Goal: Transaction & Acquisition: Purchase product/service

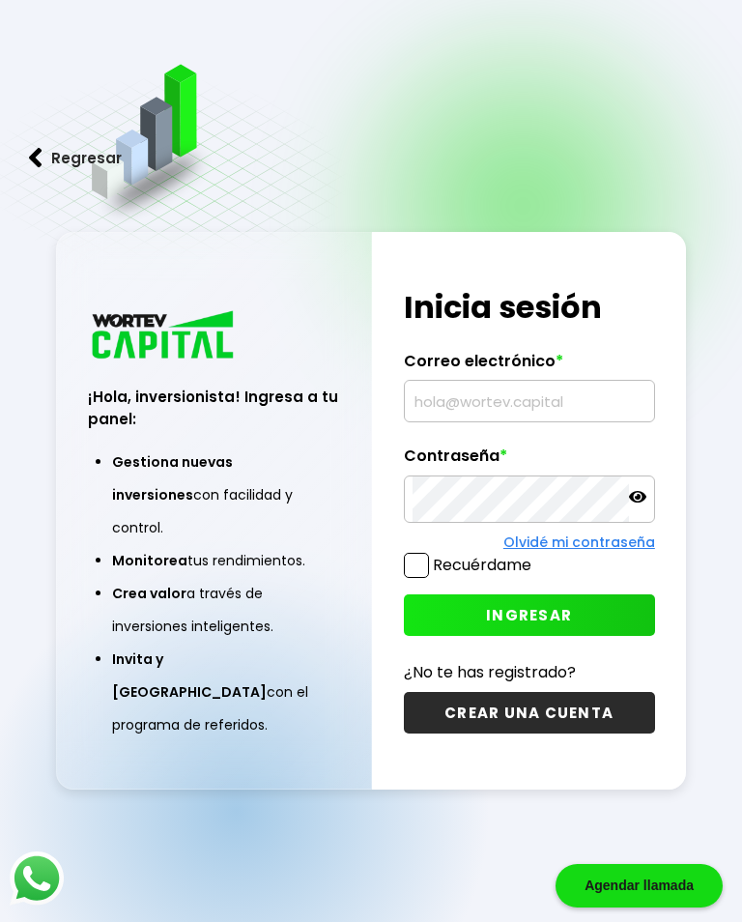
click at [498, 421] on input "text" at bounding box center [530, 401] width 234 height 41
type input "[EMAIL_ADDRESS][DOMAIN_NAME]"
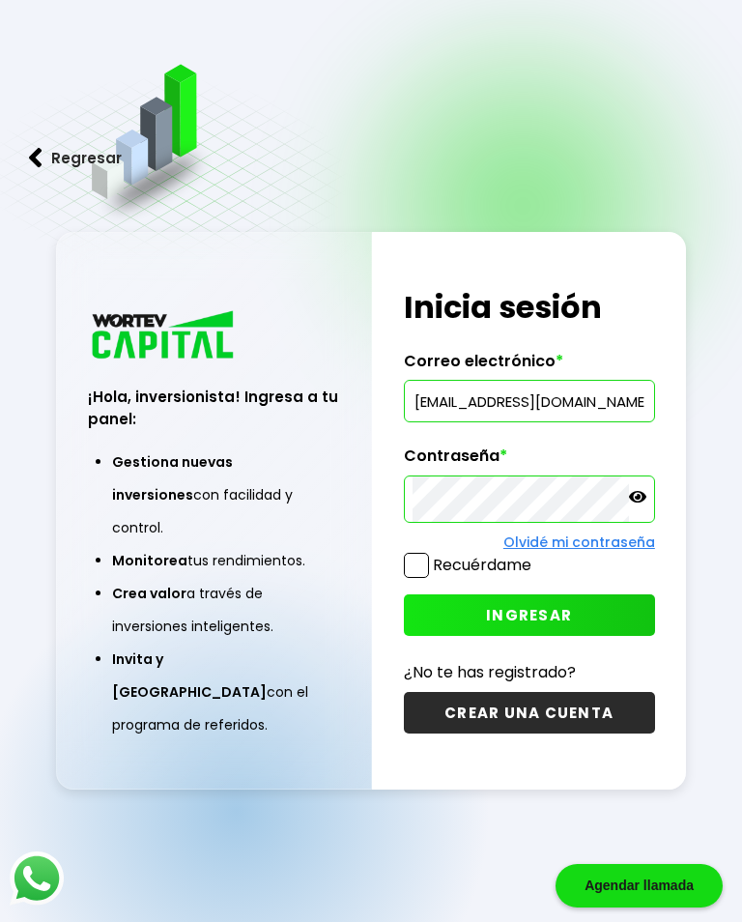
scroll to position [127, 0]
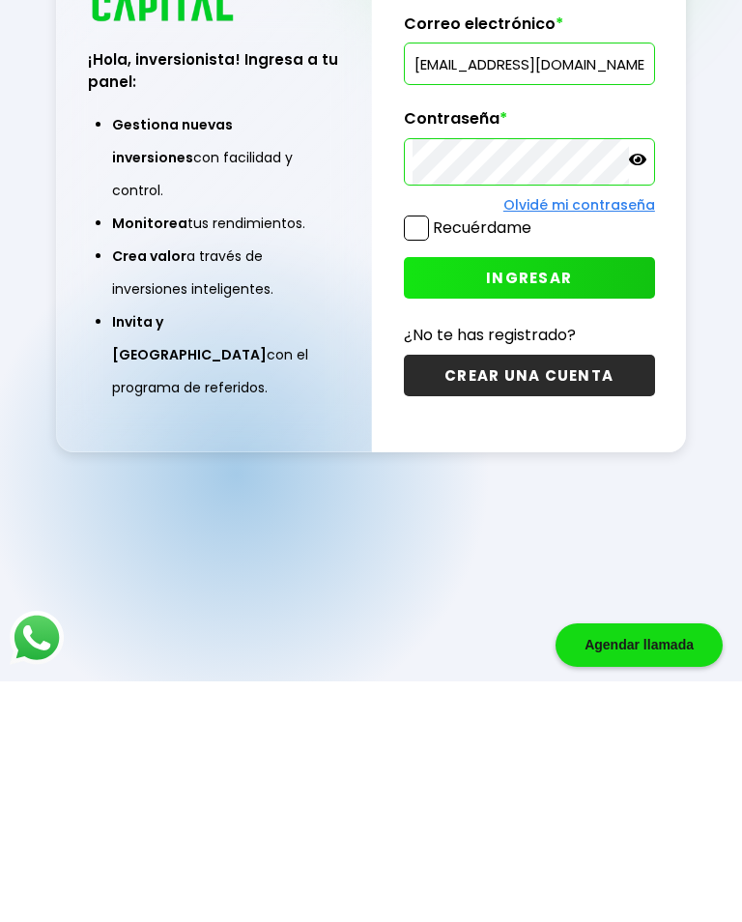
click at [549, 508] on span "INGRESAR" at bounding box center [529, 518] width 86 height 20
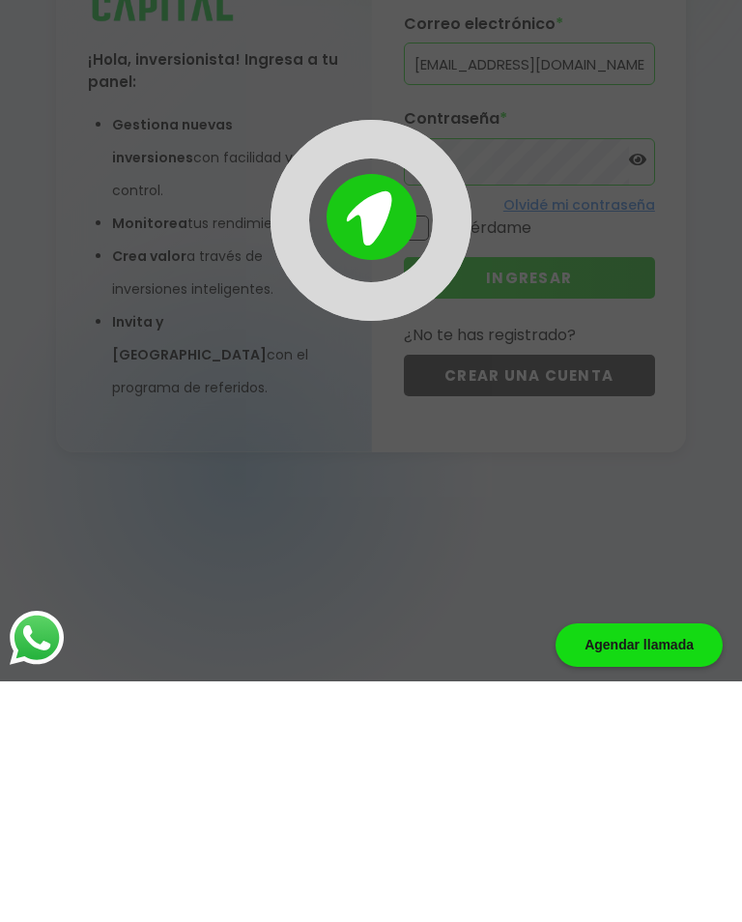
scroll to position [97, 0]
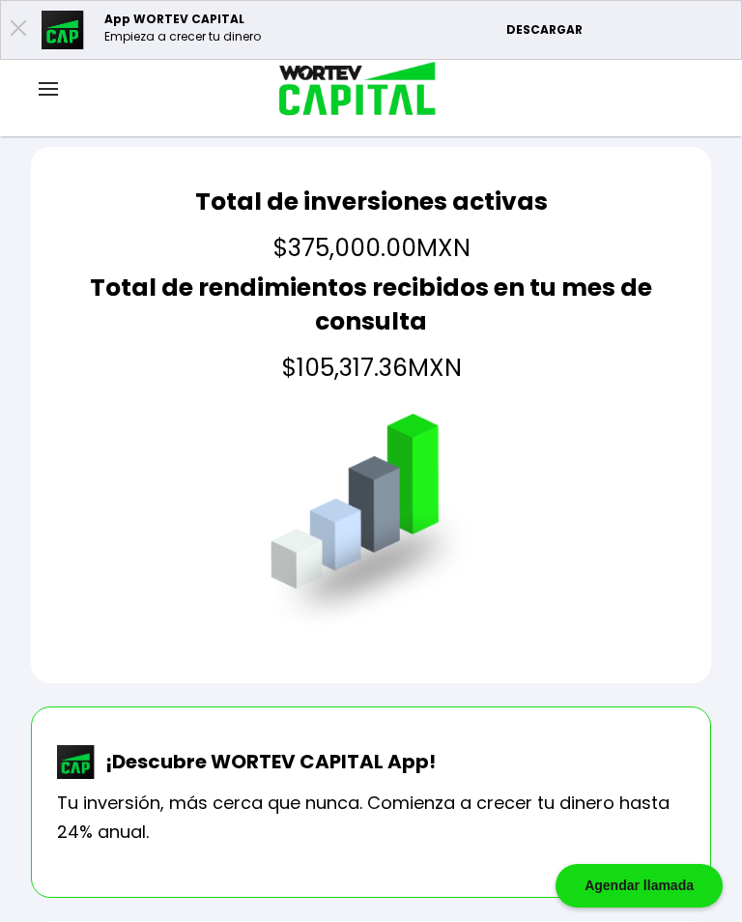
click at [62, 81] on div at bounding box center [48, 90] width 97 height 24
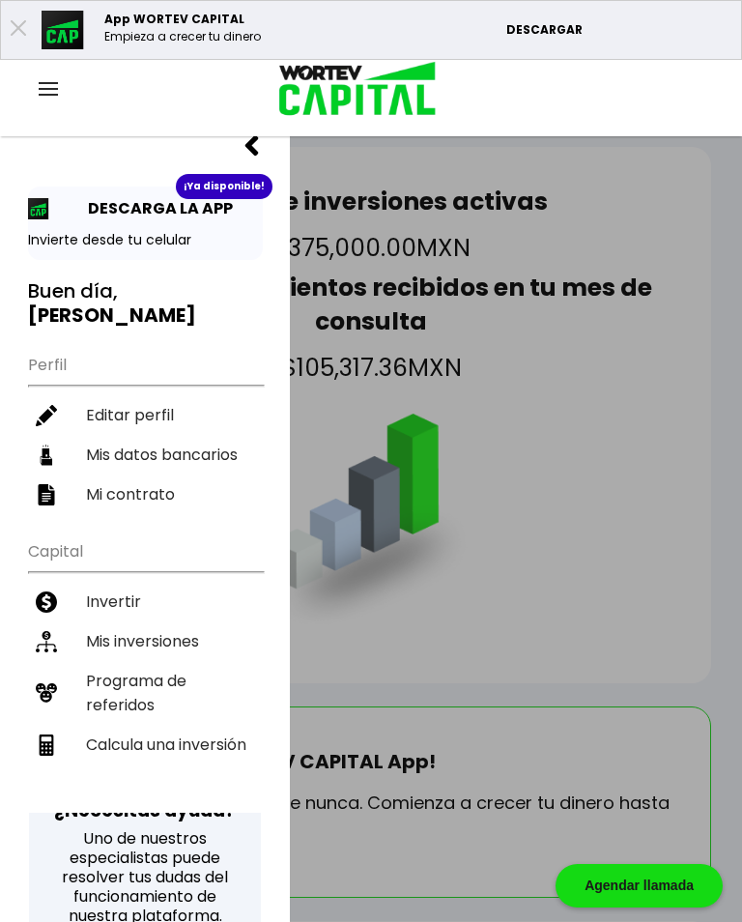
click at [112, 586] on li "Invertir" at bounding box center [145, 602] width 235 height 40
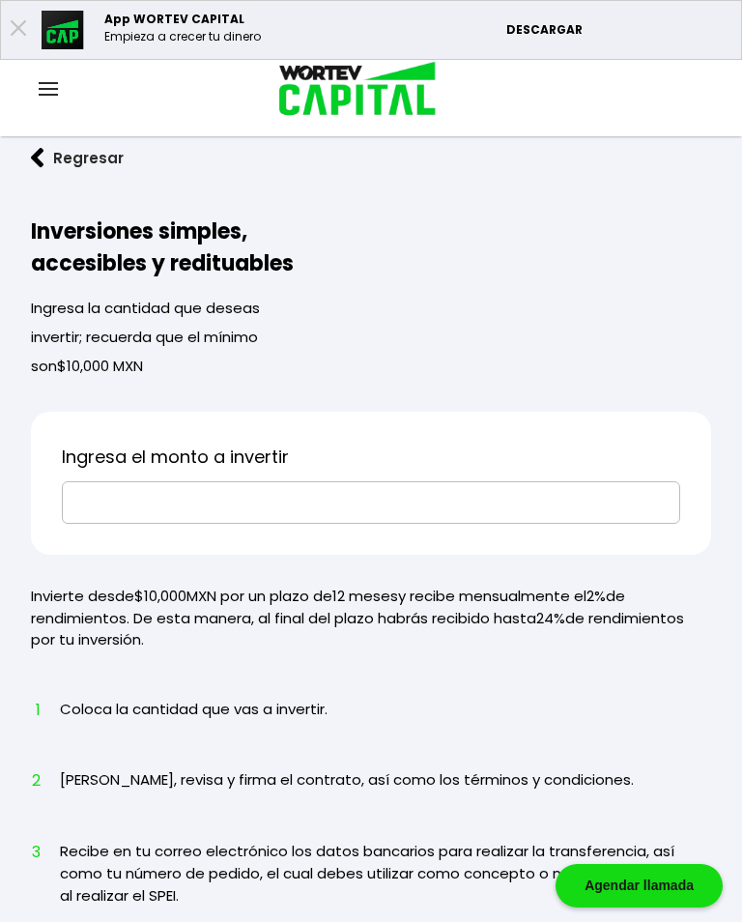
click at [271, 501] on input "text" at bounding box center [371, 502] width 601 height 41
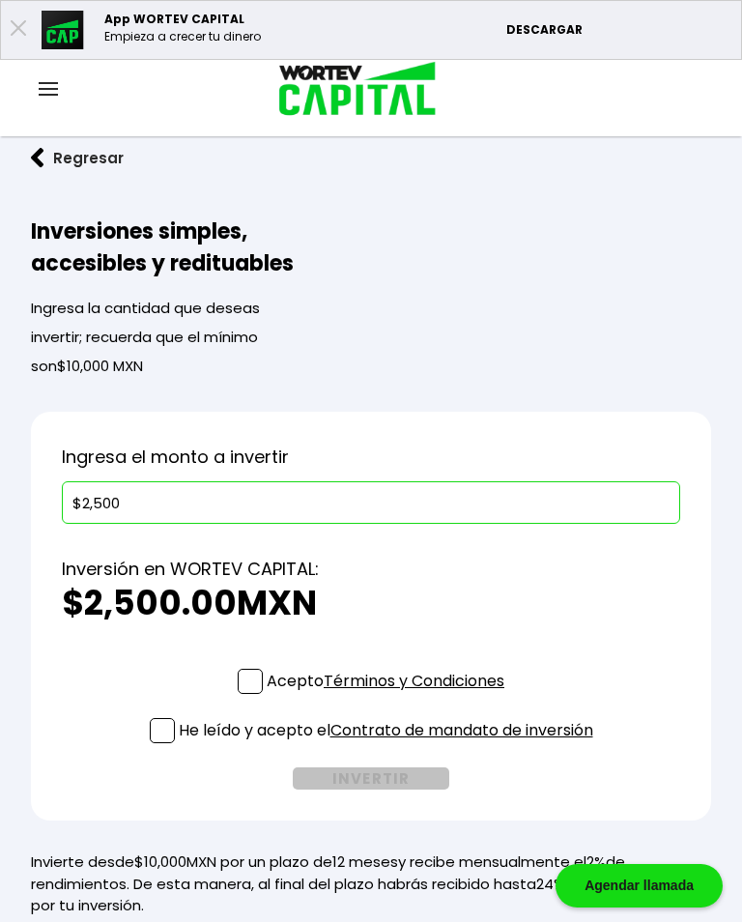
type input "$25,000"
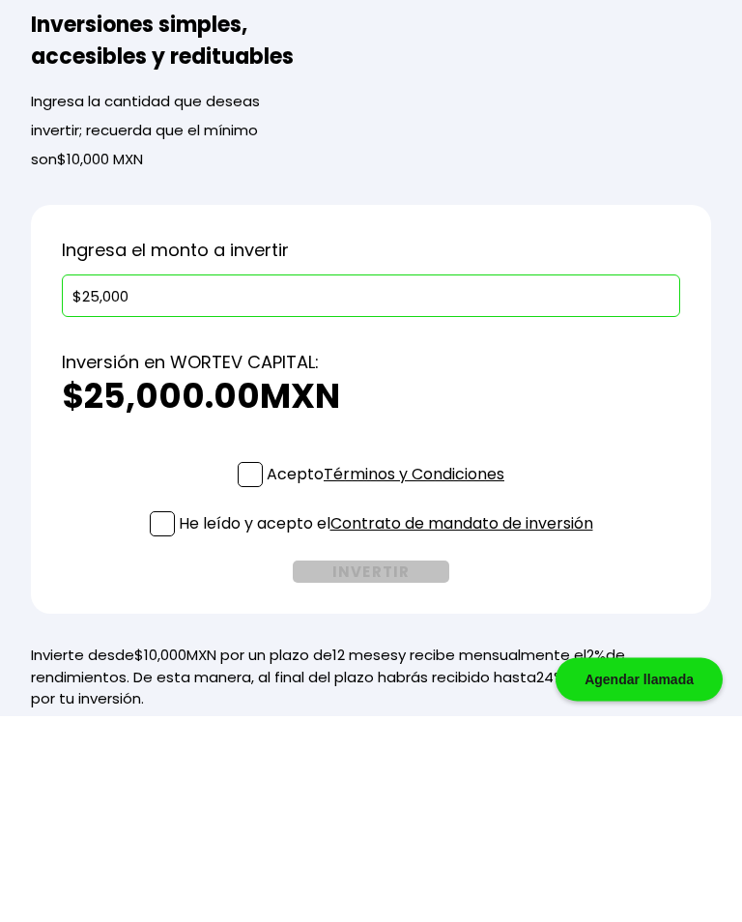
click at [240, 669] on span at bounding box center [250, 681] width 25 height 25
click at [389, 696] on input "Acepto Términos y Condiciones" at bounding box center [389, 696] width 0 height 0
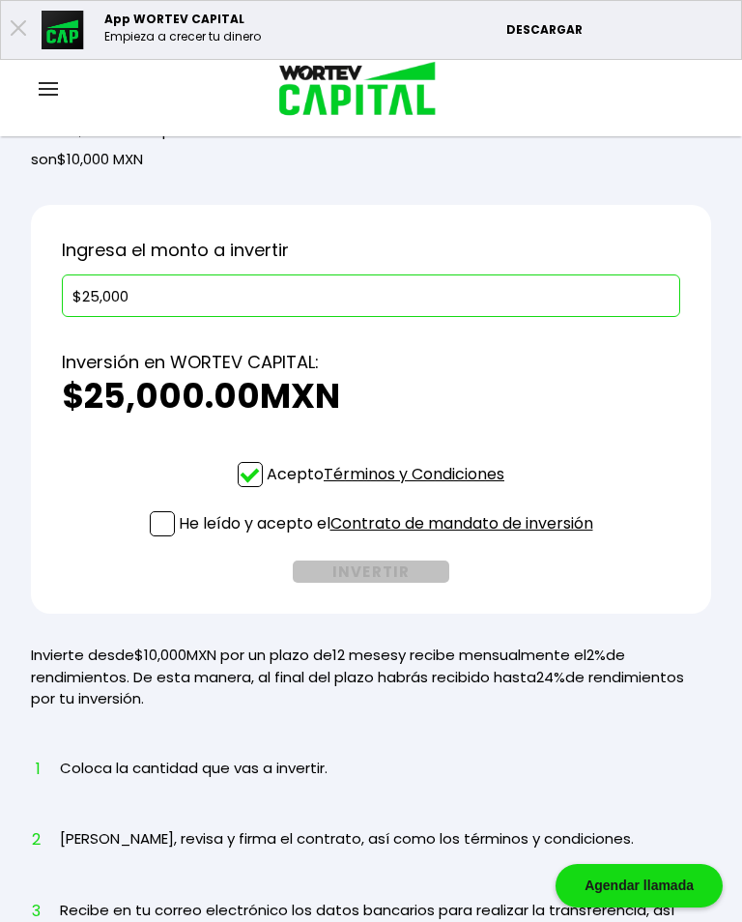
click at [166, 524] on span at bounding box center [162, 523] width 25 height 25
click at [389, 538] on input "He leído y acepto el Contrato de mandato de inversión" at bounding box center [389, 538] width 0 height 0
click at [373, 583] on button "INVERTIR" at bounding box center [371, 571] width 157 height 22
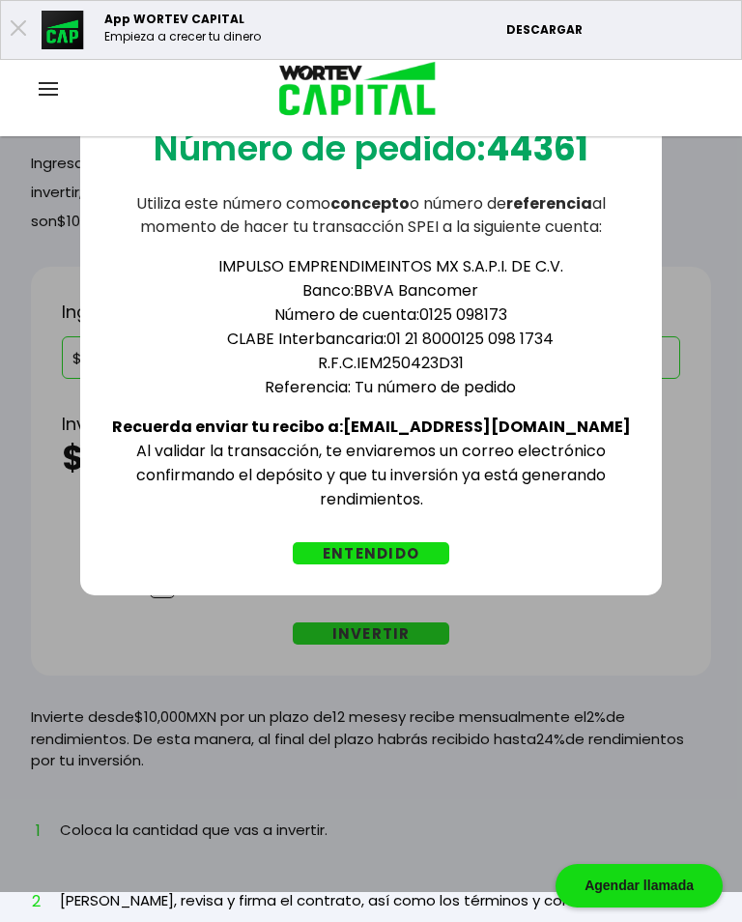
scroll to position [146, 0]
click at [408, 553] on button "ENTENDIDO" at bounding box center [371, 553] width 157 height 22
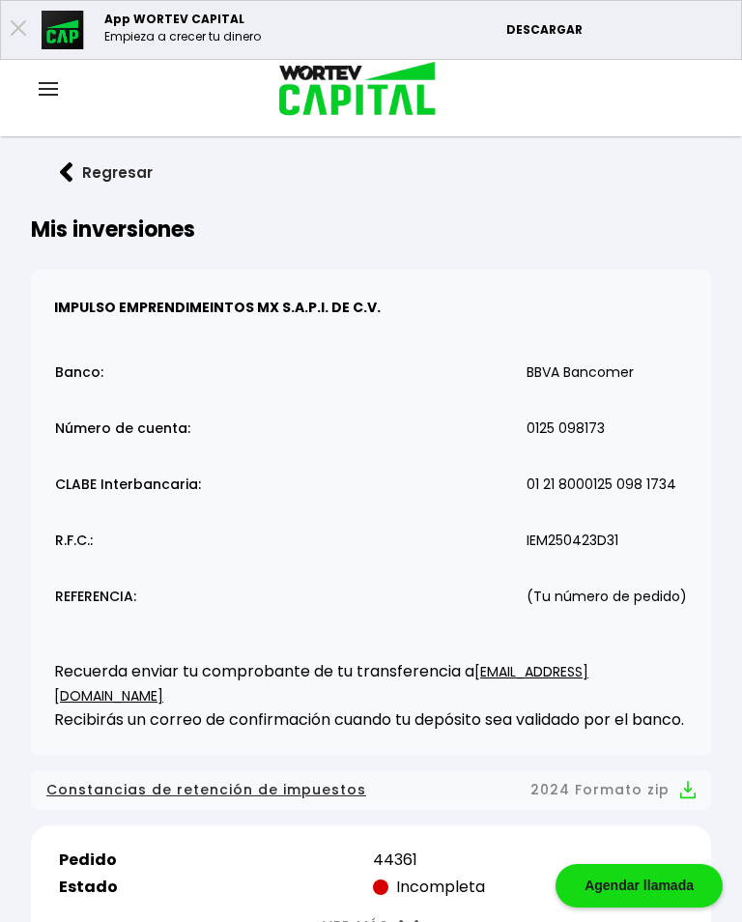
click at [62, 79] on div at bounding box center [48, 90] width 97 height 24
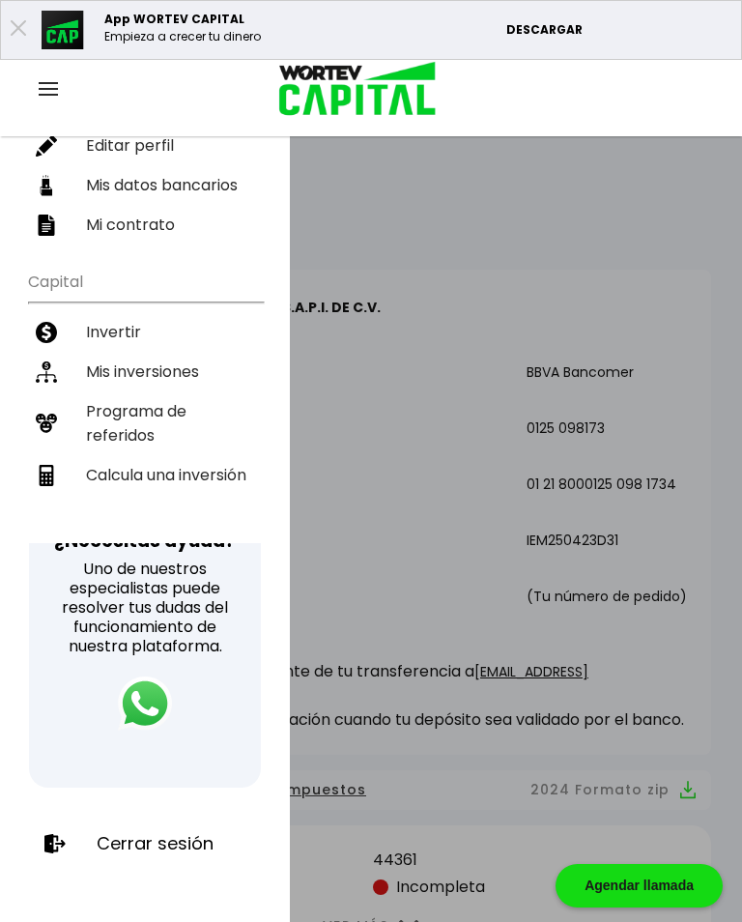
scroll to position [269, 0]
click at [186, 835] on p "Cerrar sesión" at bounding box center [155, 844] width 117 height 19
